Goal: Task Accomplishment & Management: Use online tool/utility

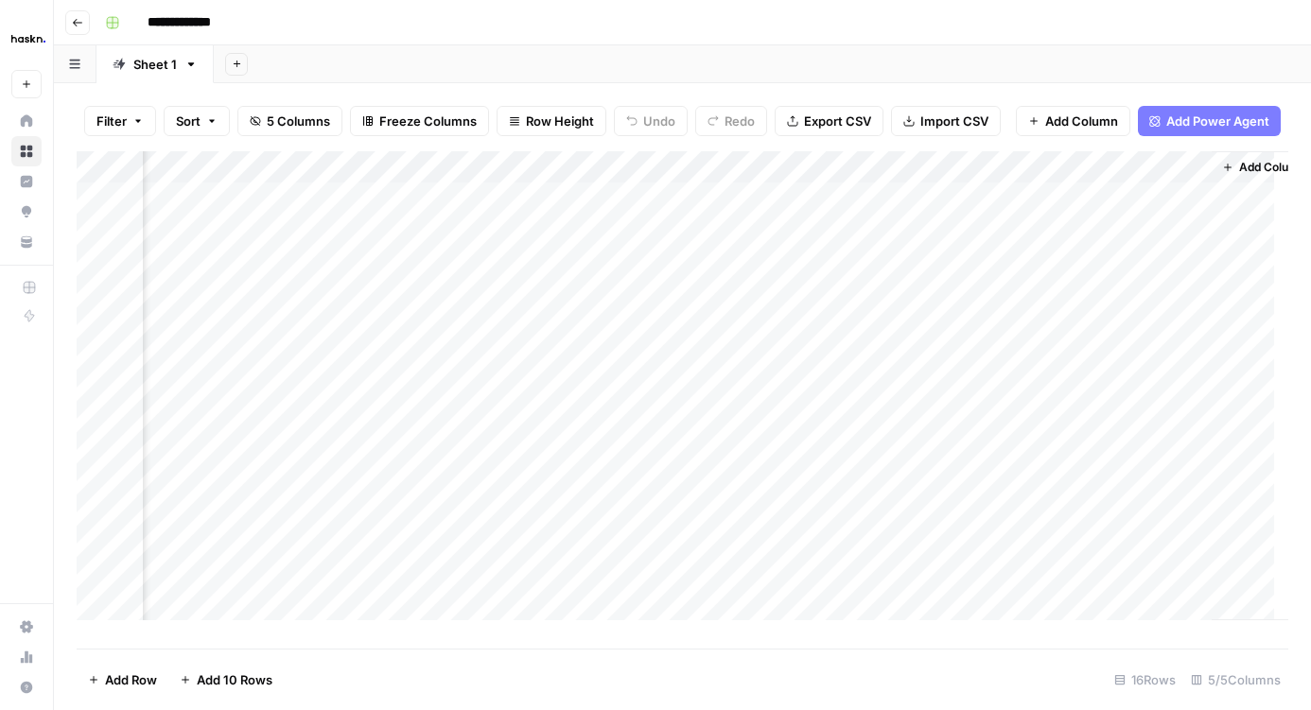
scroll to position [4, 132]
click at [981, 275] on div "Add Column" at bounding box center [683, 392] width 1212 height 483
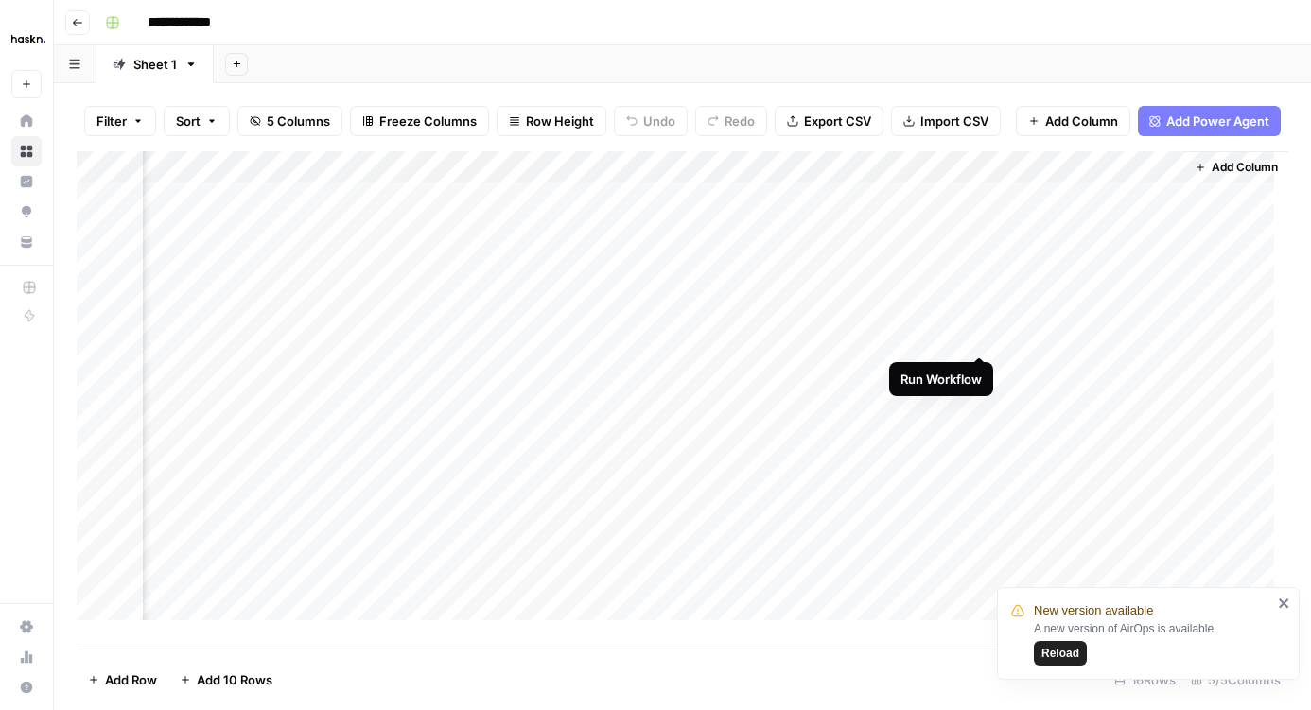
click at [984, 333] on div "Add Column" at bounding box center [683, 392] width 1212 height 483
click at [982, 303] on div "Add Column" at bounding box center [683, 392] width 1212 height 483
click at [1061, 277] on div "Add Column" at bounding box center [683, 392] width 1212 height 483
click at [1049, 264] on div "Add Column" at bounding box center [683, 392] width 1212 height 483
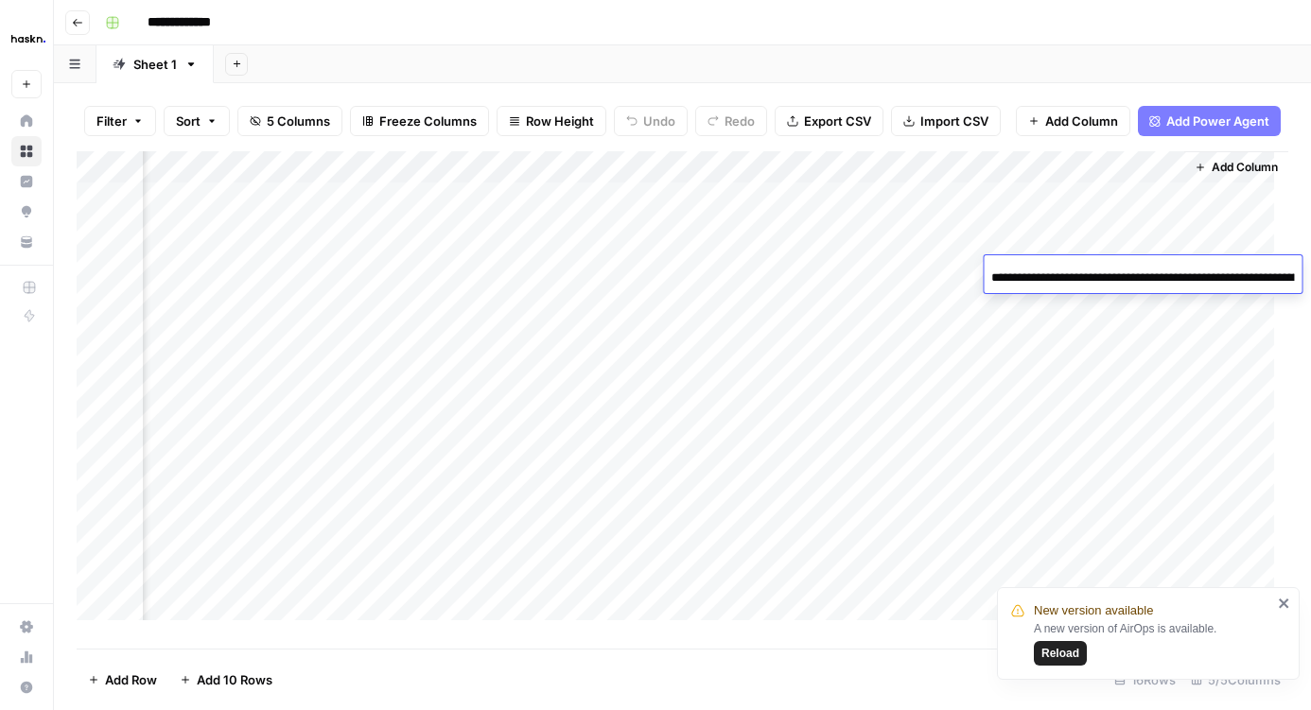
scroll to position [0, 261]
click at [1040, 267] on input "**********" at bounding box center [1142, 278] width 303 height 23
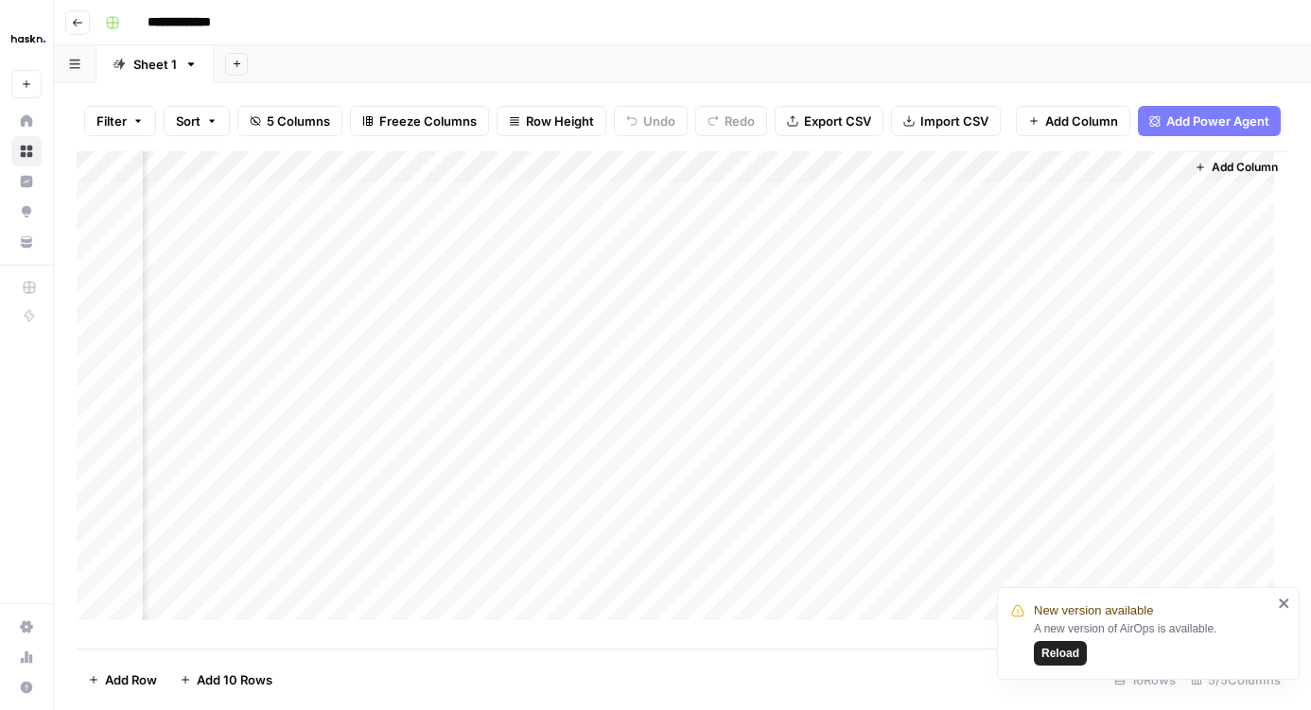
click at [1096, 486] on div "Add Column" at bounding box center [683, 392] width 1212 height 483
click at [982, 269] on div "Add Column" at bounding box center [683, 392] width 1212 height 483
click at [1061, 272] on div "Add Column" at bounding box center [683, 392] width 1212 height 483
click at [1147, 275] on div "Add Column" at bounding box center [683, 392] width 1212 height 483
